Goal: Task Accomplishment & Management: Complete application form

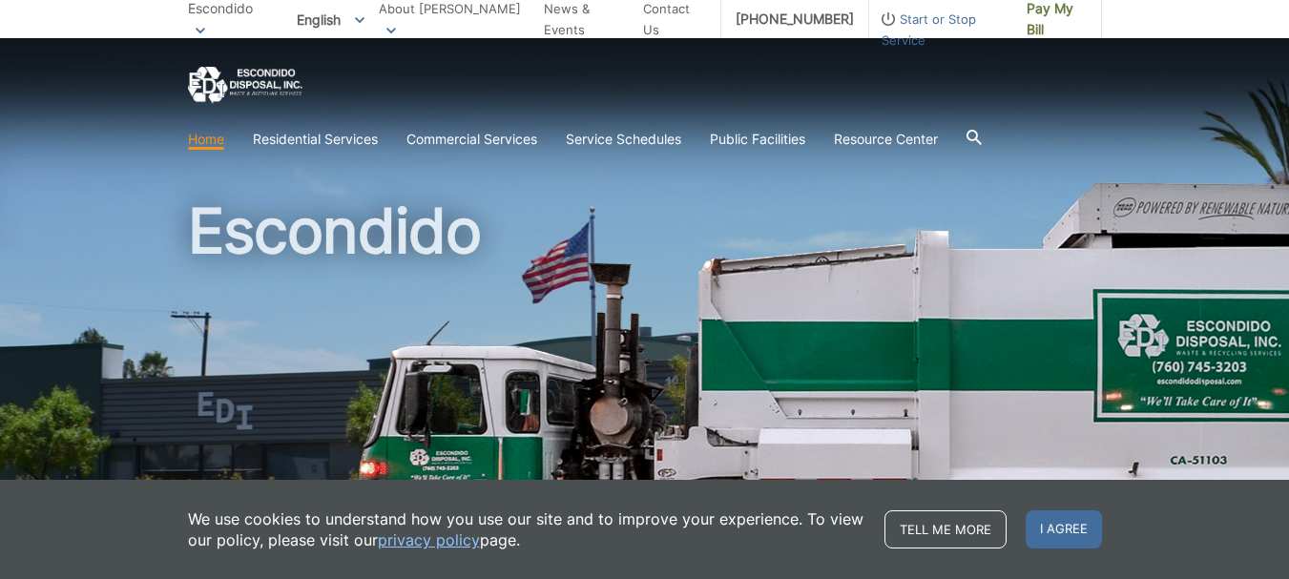
click at [982, 129] on div at bounding box center [974, 139] width 15 height 36
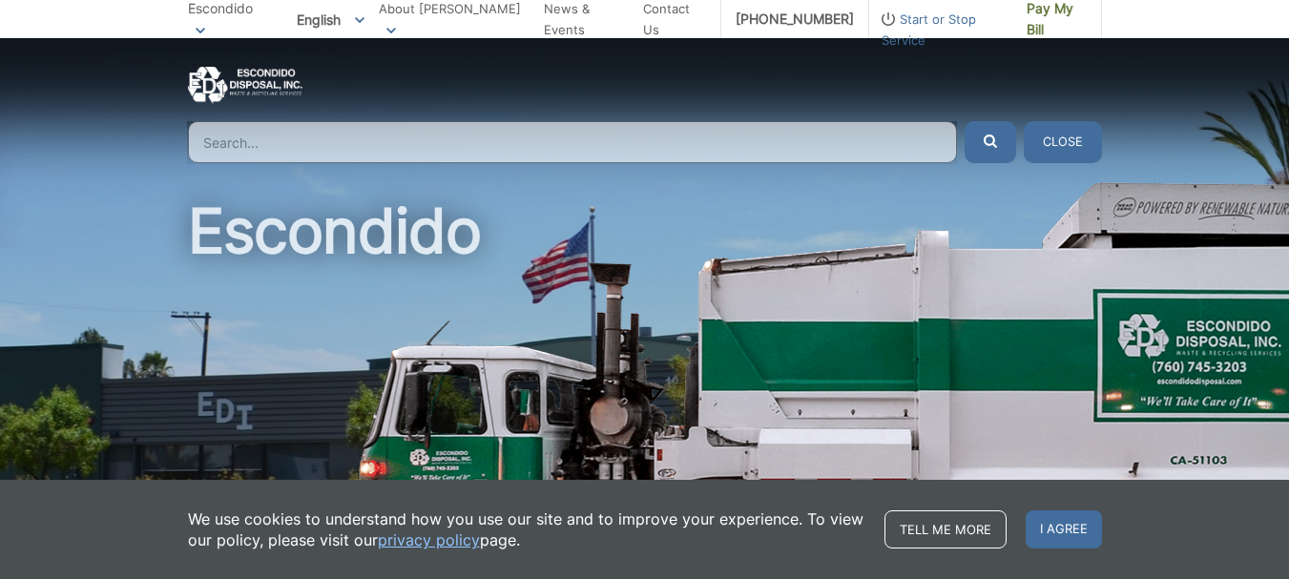
click at [587, 145] on input "Search" at bounding box center [572, 142] width 769 height 42
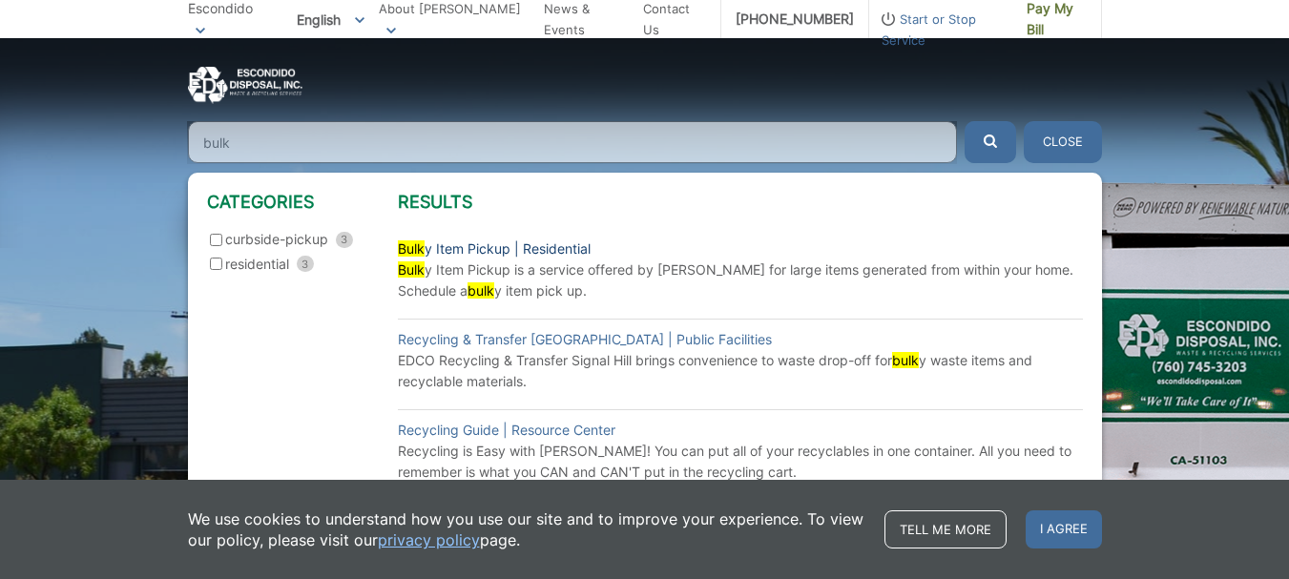
type input "bulk"
click at [458, 246] on link "Bulk y Item Pickup | Residential" at bounding box center [494, 249] width 193 height 21
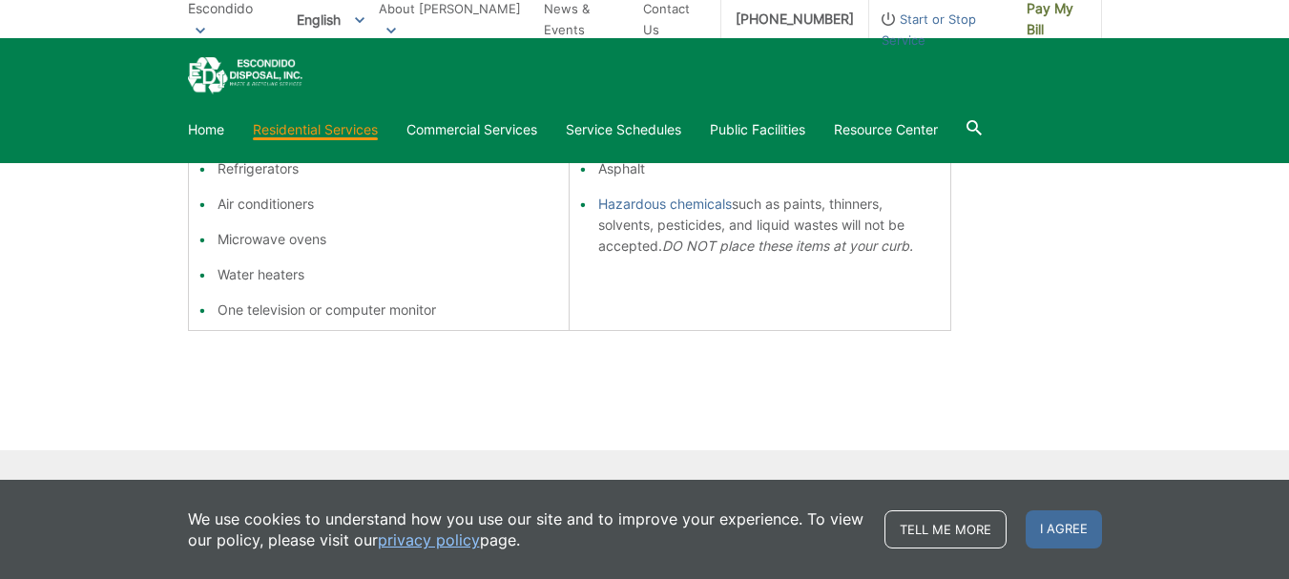
scroll to position [573, 0]
click at [1078, 538] on span "I agree" at bounding box center [1064, 530] width 76 height 38
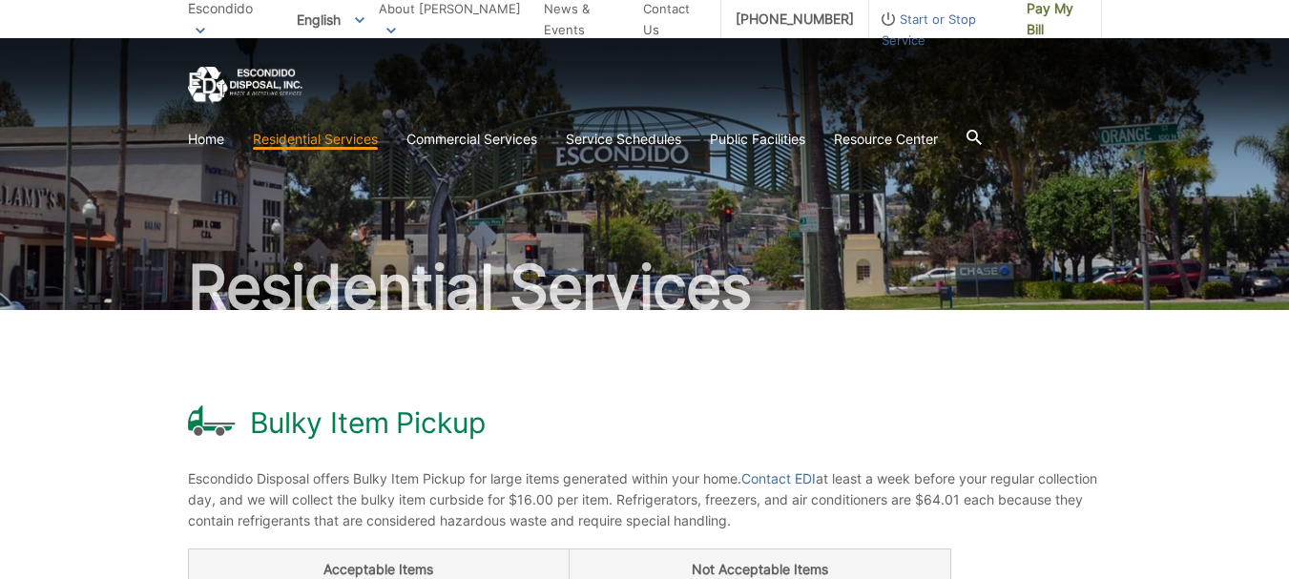
scroll to position [0, 0]
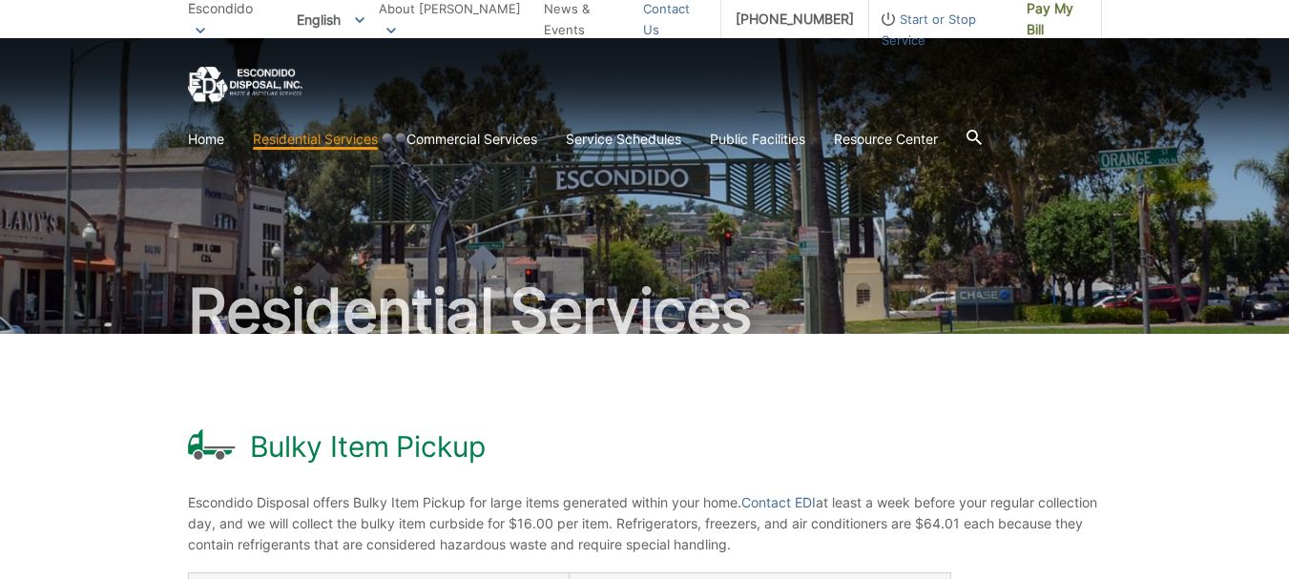
click at [671, 21] on link "Contact Us" at bounding box center [674, 19] width 63 height 42
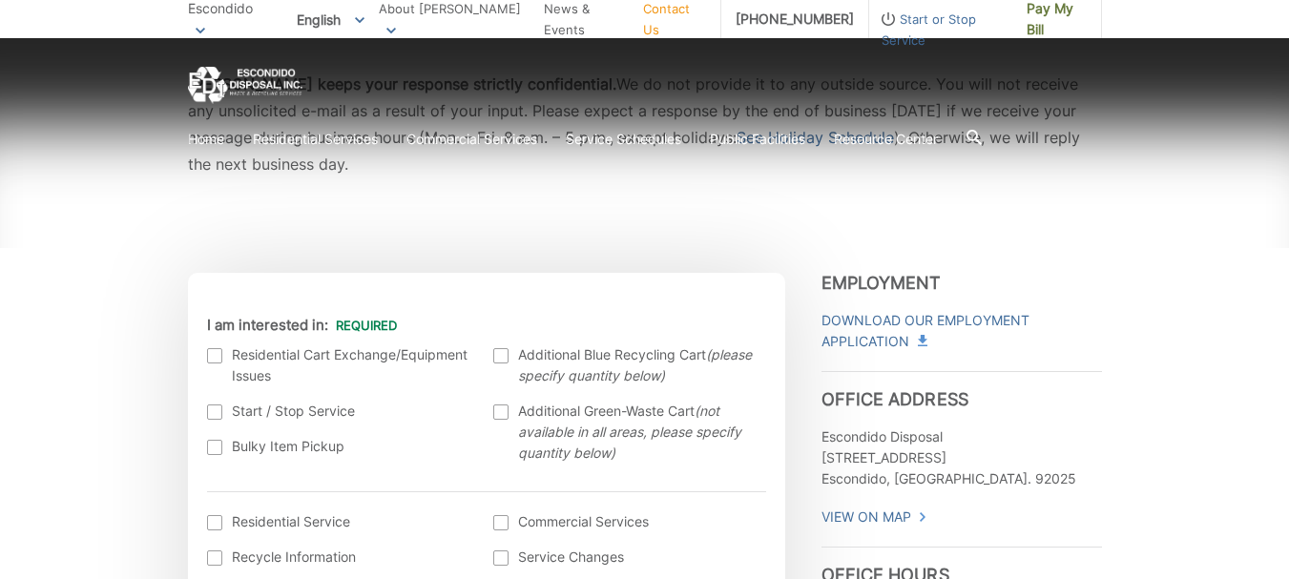
scroll to position [477, 0]
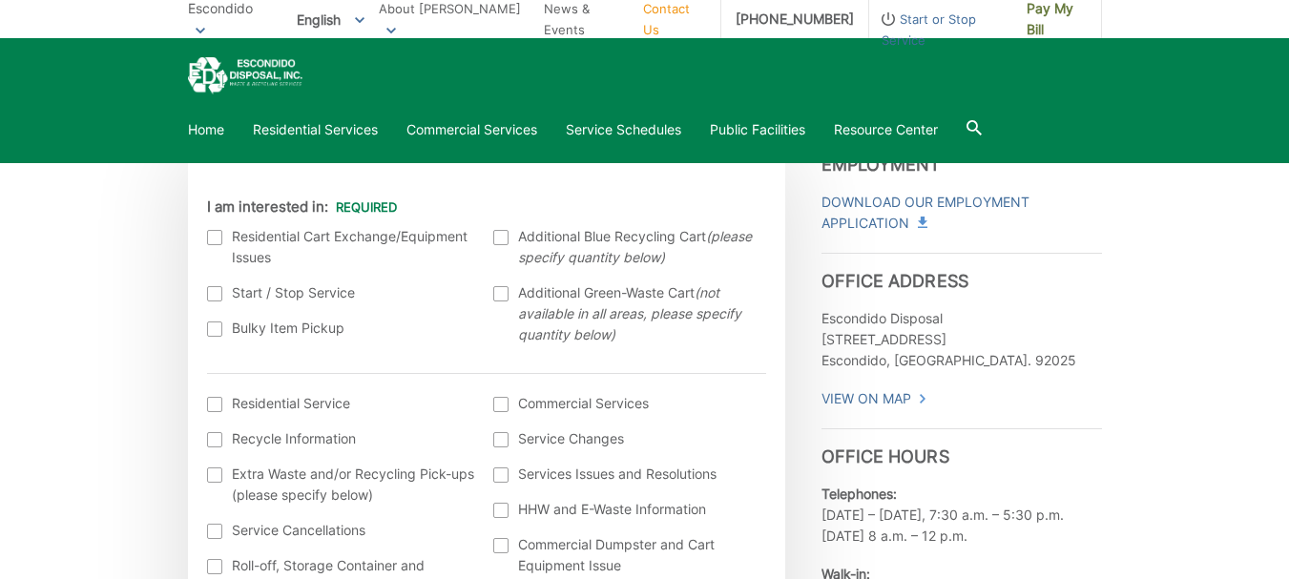
click at [218, 332] on div at bounding box center [214, 329] width 15 height 15
click at [0, 0] on input "Bulky Item Pickup" at bounding box center [0, 0] width 0 height 0
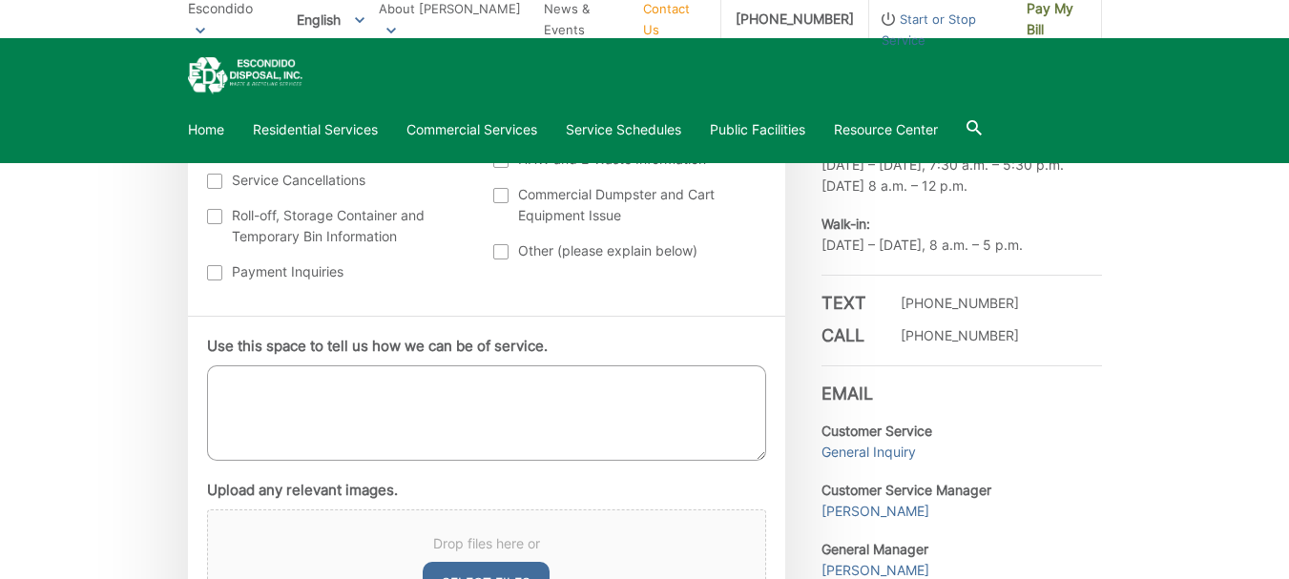
scroll to position [859, 0]
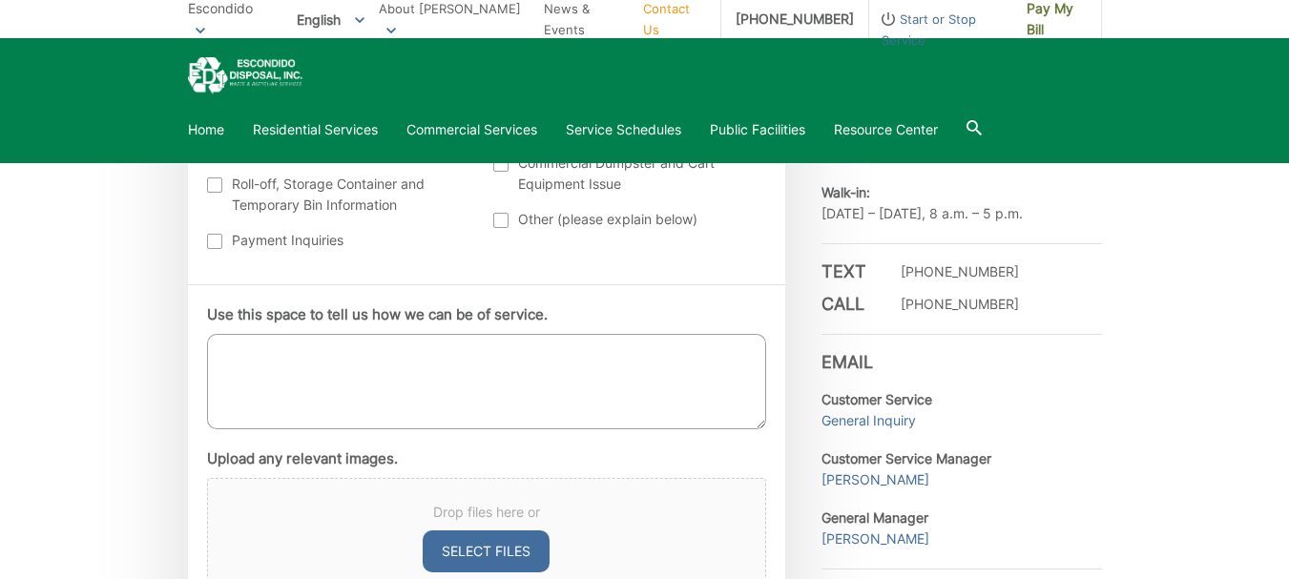
click at [410, 363] on textarea "Use this space to tell us how we can be of service." at bounding box center [486, 381] width 559 height 95
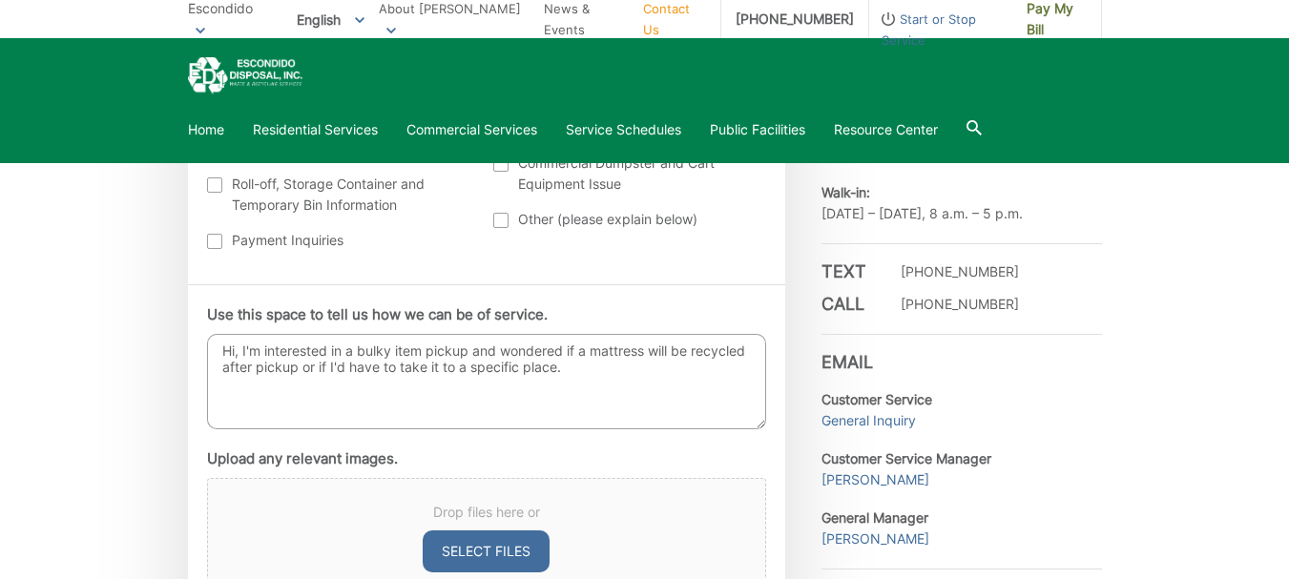
drag, startPoint x: 564, startPoint y: 366, endPoint x: 523, endPoint y: 368, distance: 41.1
click at [523, 368] on textarea "Hi, I'm interested in a bulky item pickup and wondered if a mattress will be re…" at bounding box center [486, 381] width 559 height 95
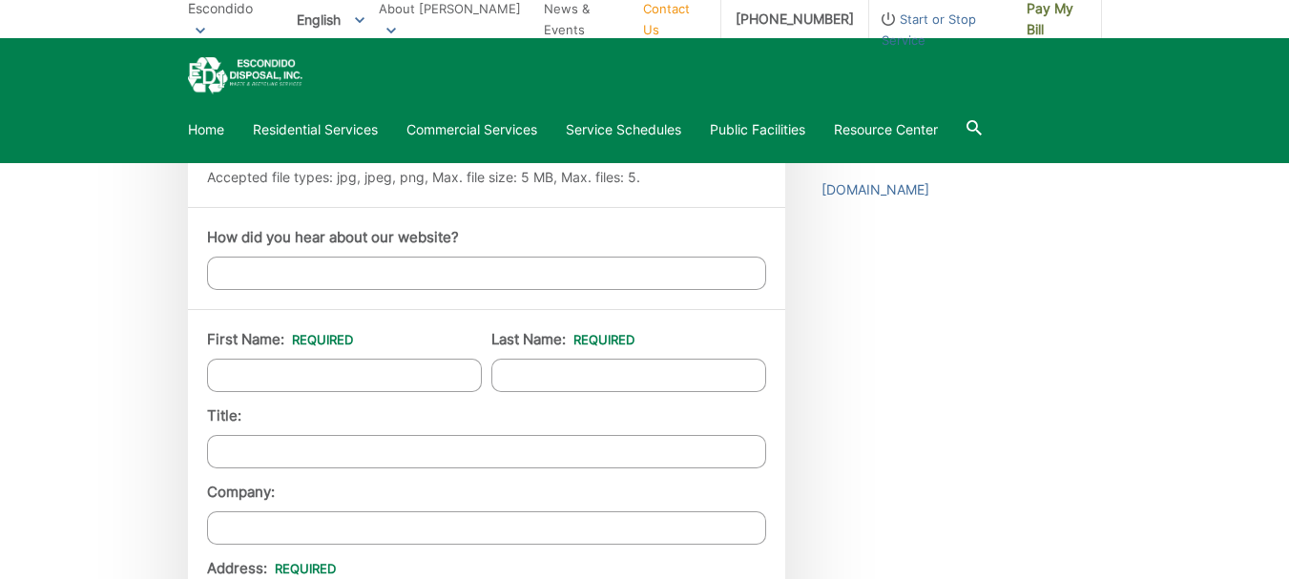
scroll to position [1336, 0]
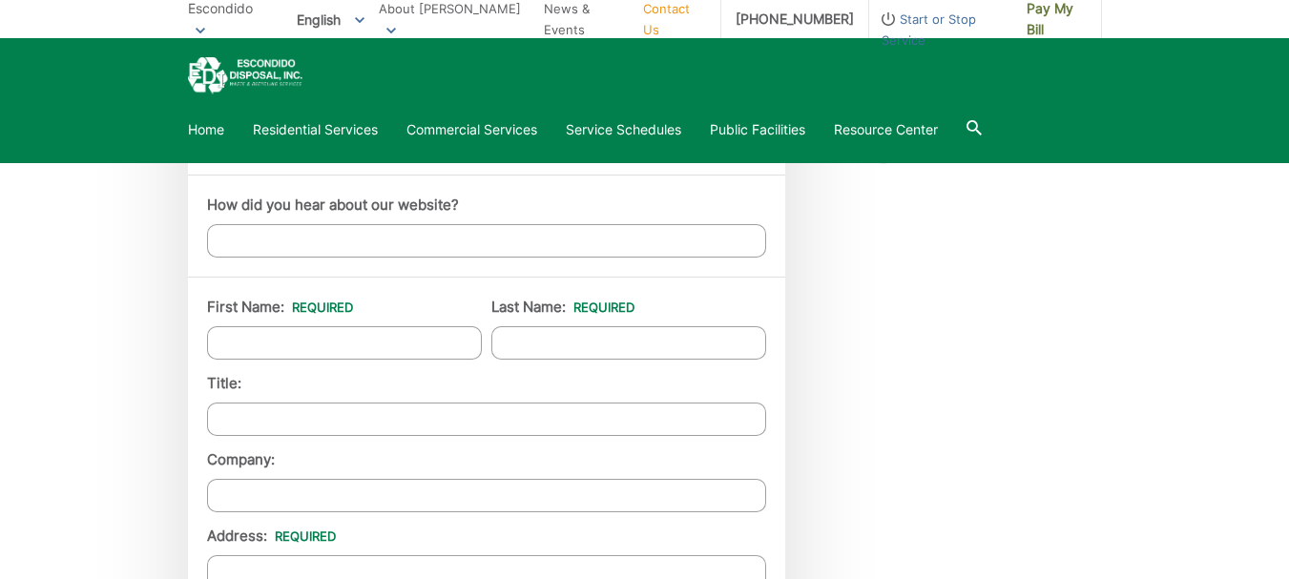
type textarea "Hi, I'm interested in a bulky item pickup and wondered if a mattress will be re…"
click at [351, 351] on input "First Name: *" at bounding box center [344, 342] width 275 height 33
type input "Patricia"
type input "Kaiser"
type input "1413 Lisa Way"
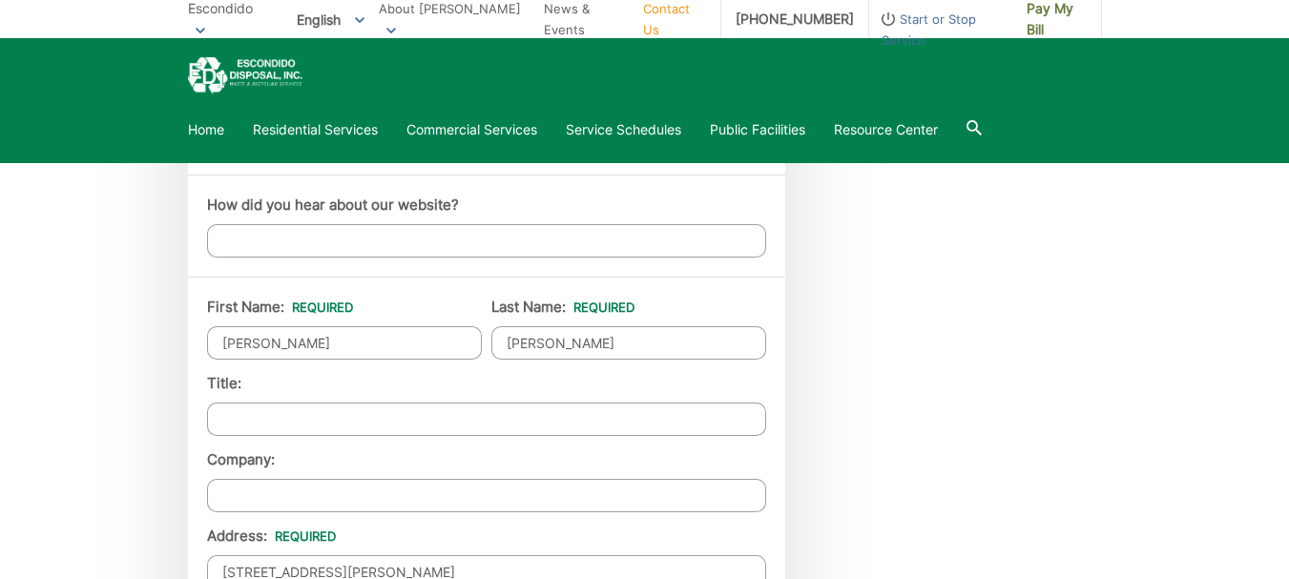
type input "escondido"
type input "92027"
type input "8185853065"
type input "pattikaiser1@gmail.com"
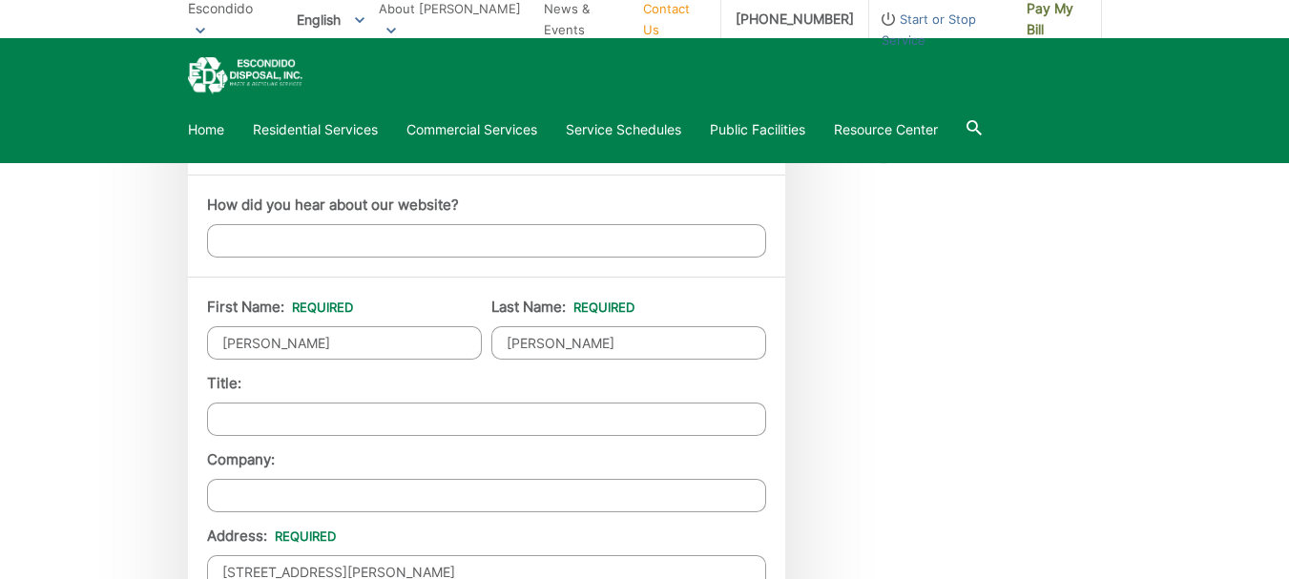
type input "(818) 585-3065"
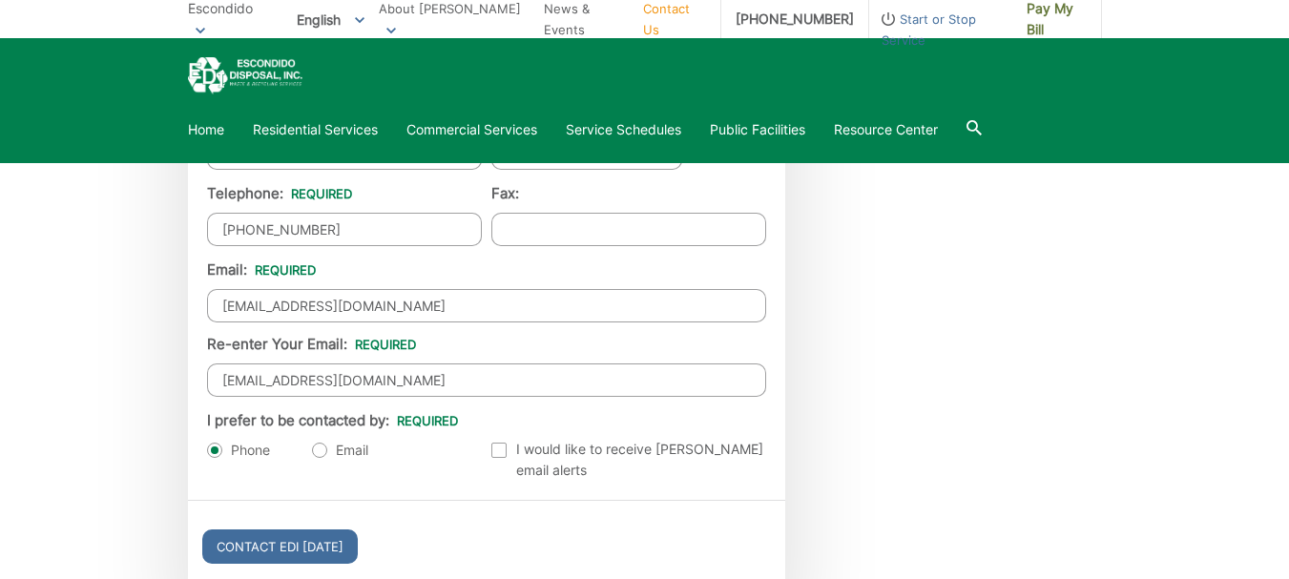
scroll to position [1908, 0]
click at [320, 447] on label "Email" at bounding box center [340, 449] width 56 height 19
radio input "true"
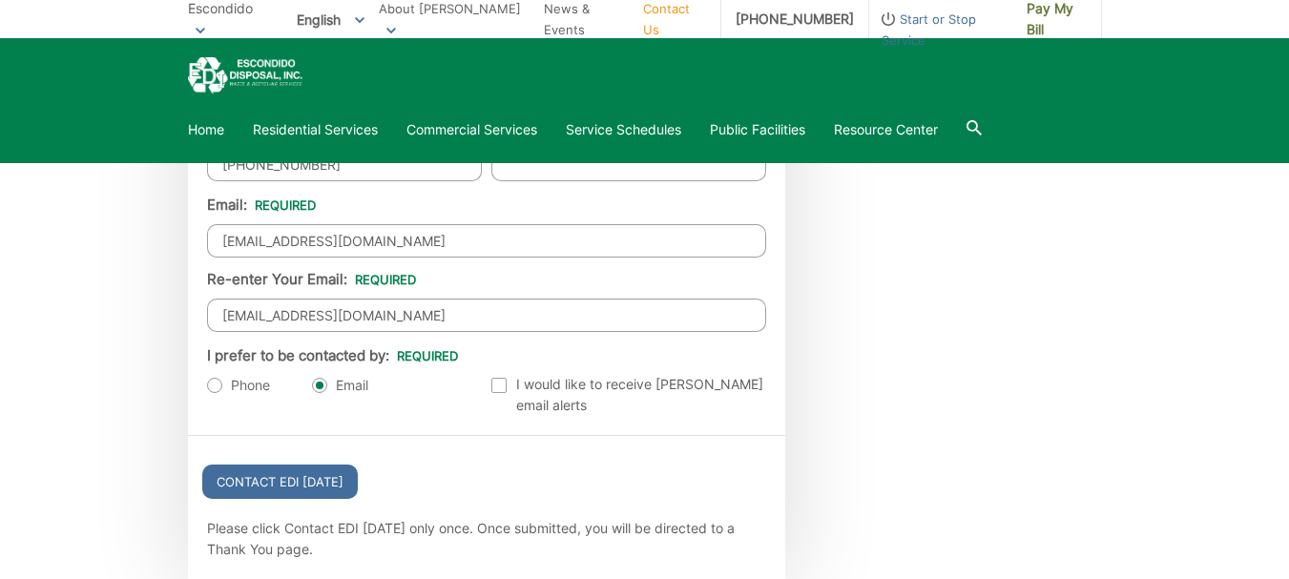
scroll to position [2004, 0]
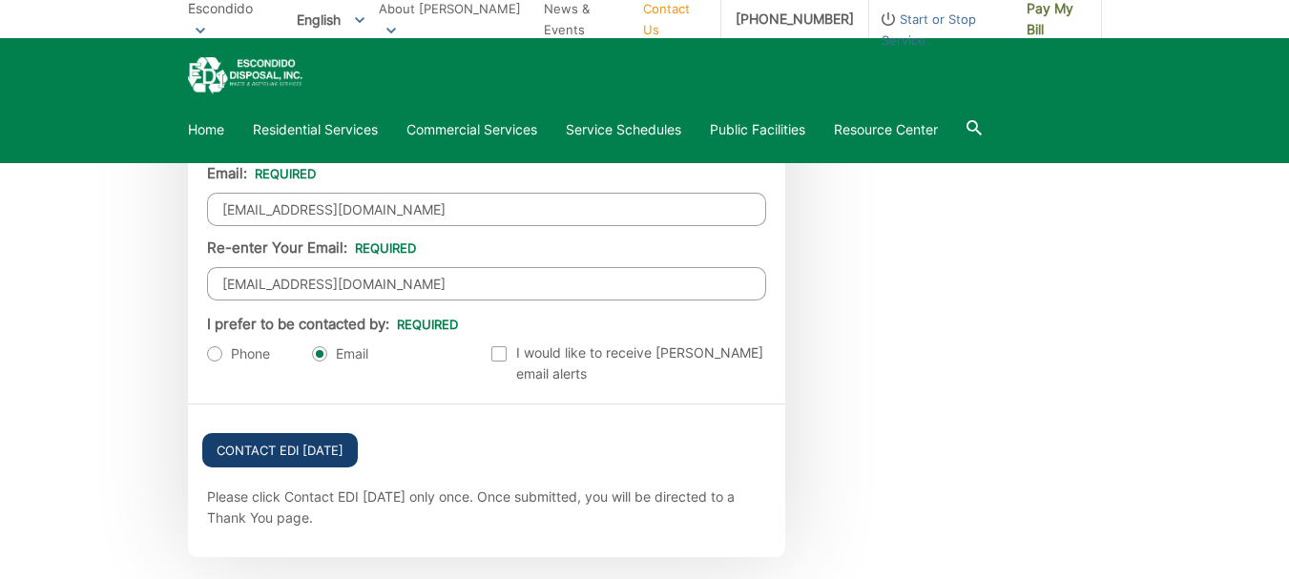
click at [307, 440] on input "Contact EDI Today" at bounding box center [280, 450] width 156 height 34
